Goal: Task Accomplishment & Management: Use online tool/utility

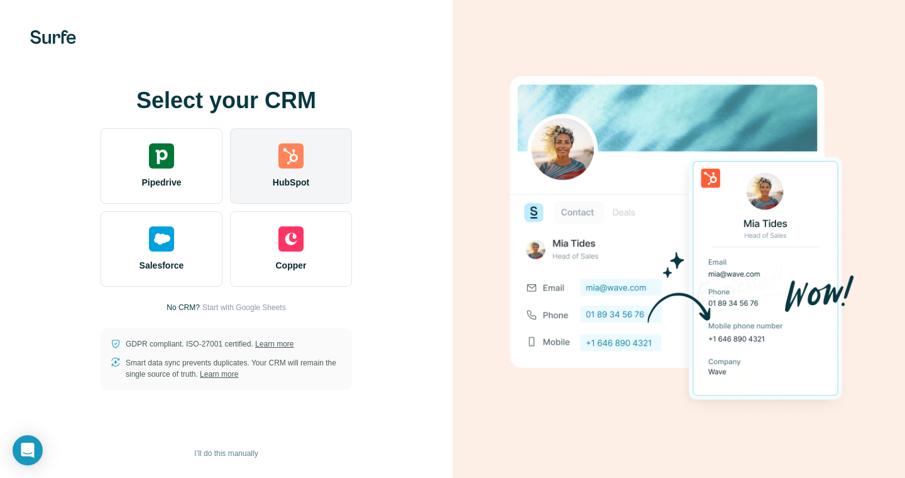
click at [278, 151] on div "HubSpot" at bounding box center [291, 165] width 122 height 75
